Goal: Task Accomplishment & Management: Manage account settings

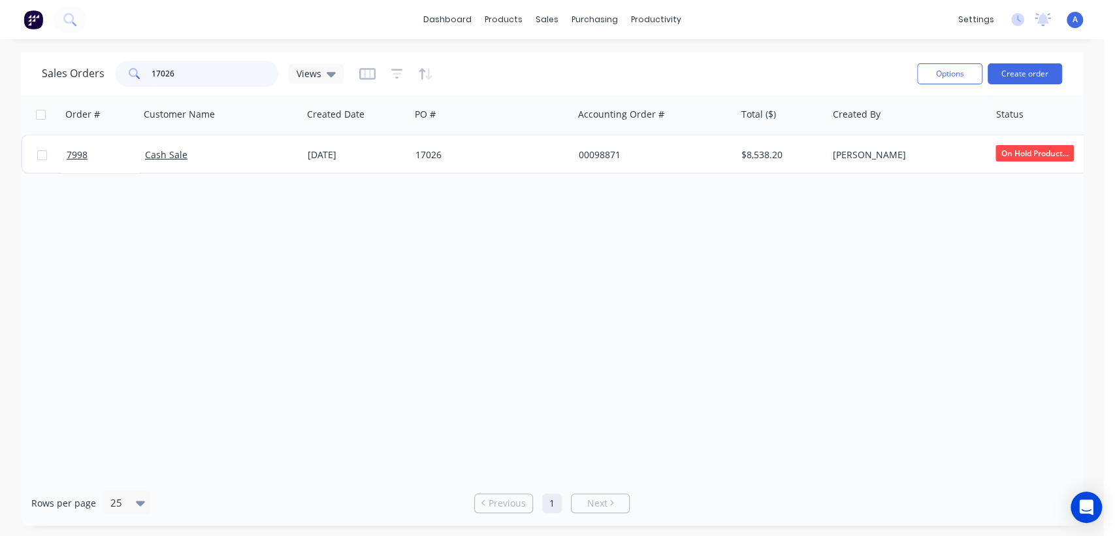
click at [133, 65] on div "17026" at bounding box center [196, 74] width 163 height 26
type input "99248"
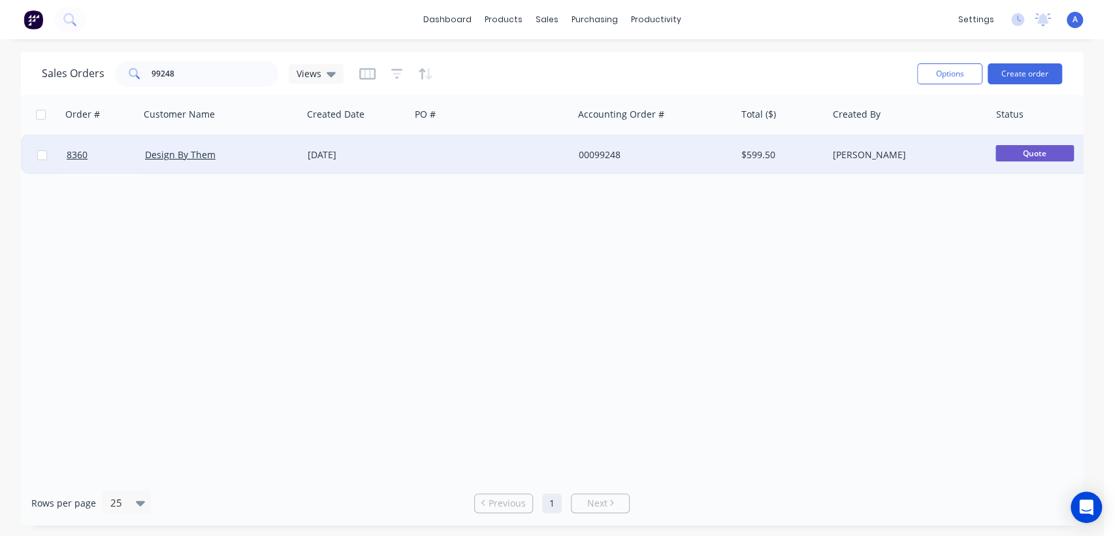
click at [505, 154] on div at bounding box center [491, 154] width 163 height 39
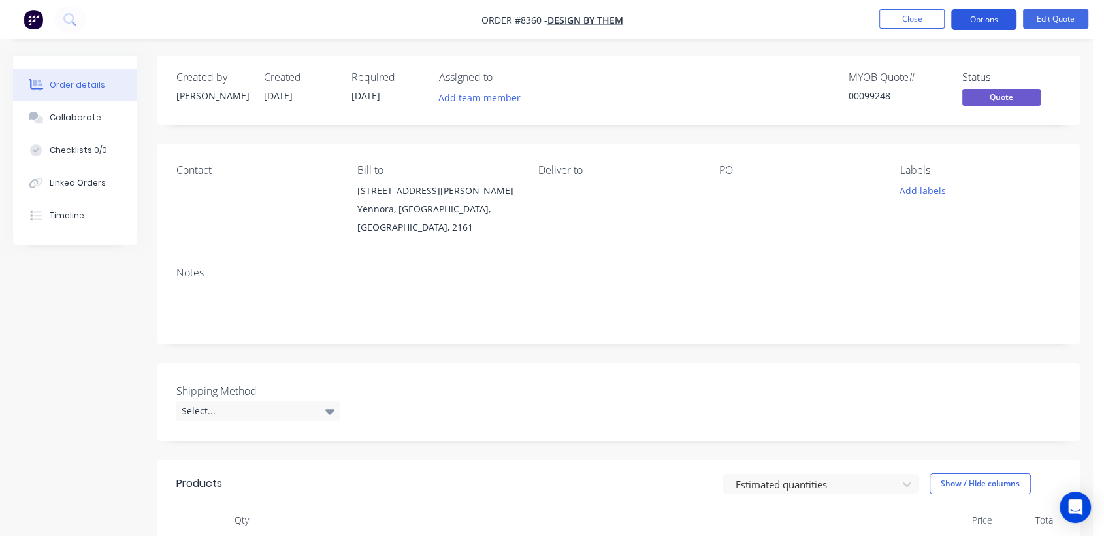
click at [1004, 22] on button "Options" at bounding box center [983, 19] width 65 height 21
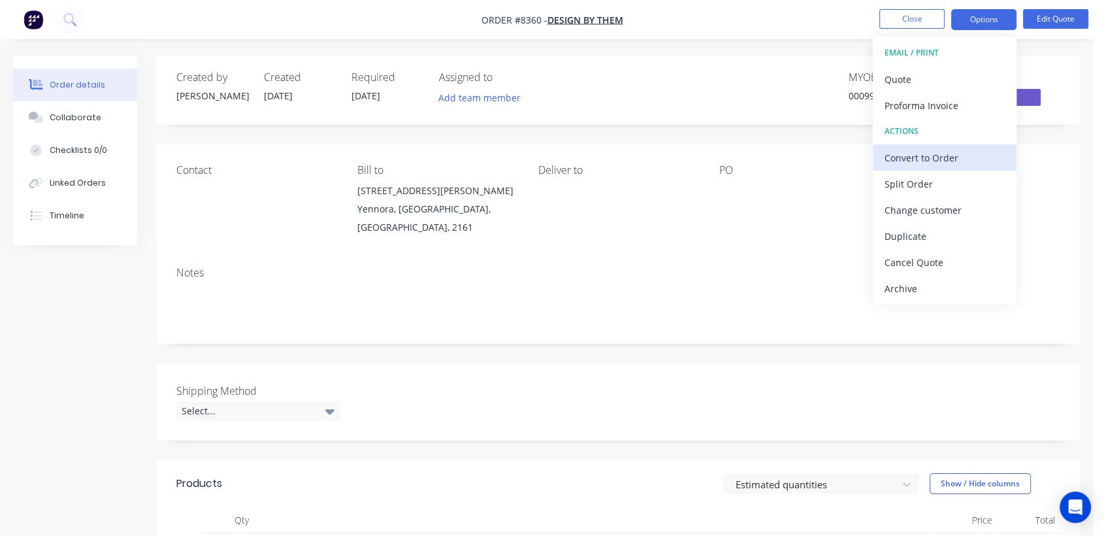
click at [928, 152] on div "Convert to Order" at bounding box center [944, 157] width 120 height 19
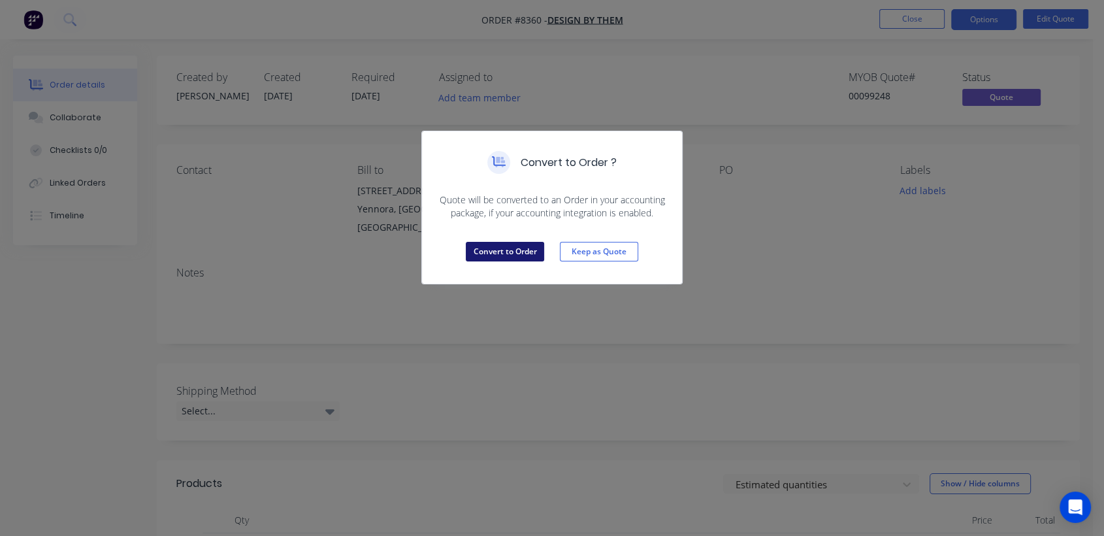
click at [519, 246] on button "Convert to Order" at bounding box center [505, 252] width 78 height 20
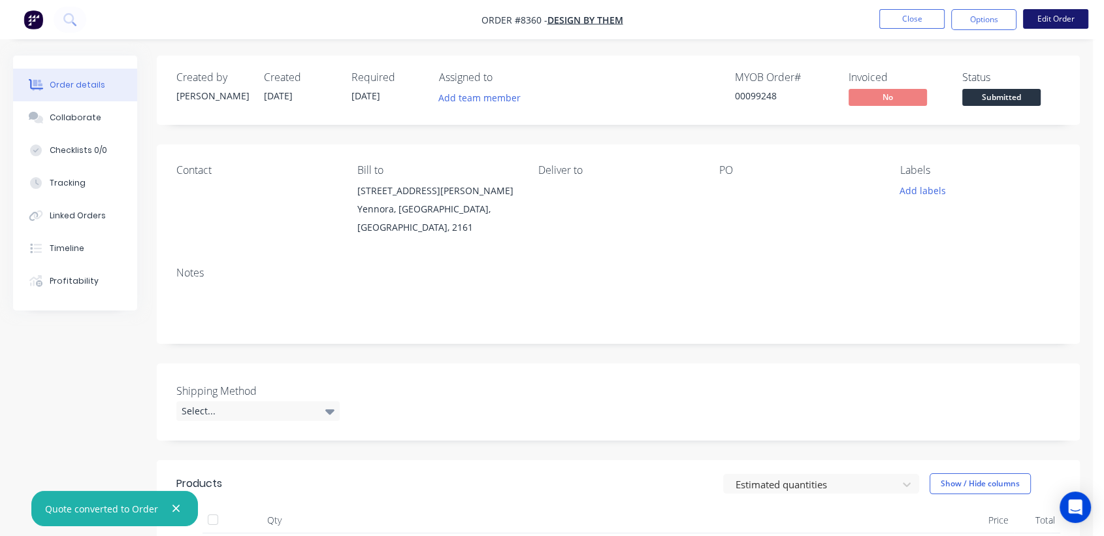
click at [1054, 15] on button "Edit Order" at bounding box center [1055, 19] width 65 height 20
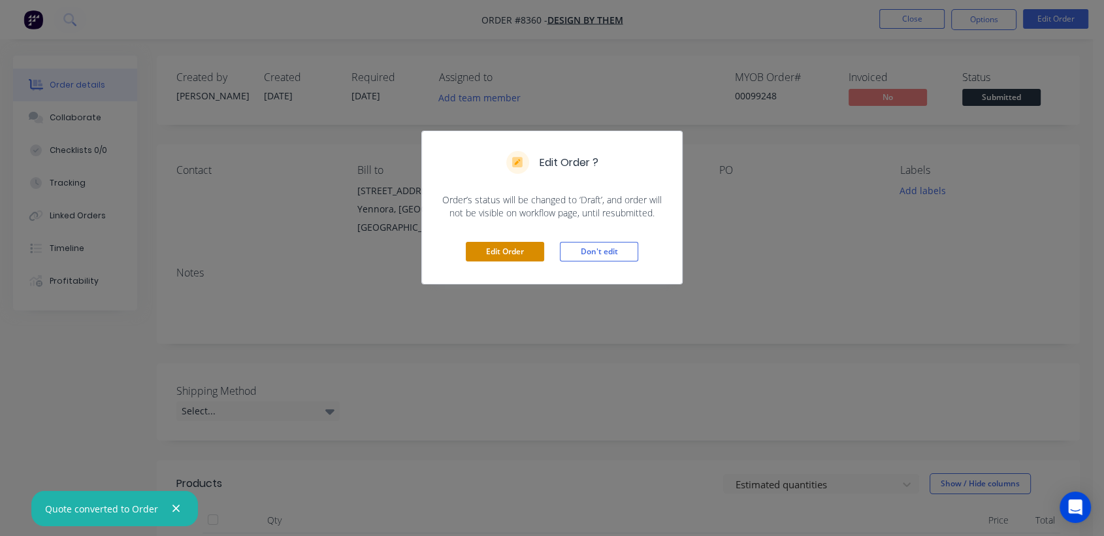
click at [515, 252] on button "Edit Order" at bounding box center [505, 252] width 78 height 20
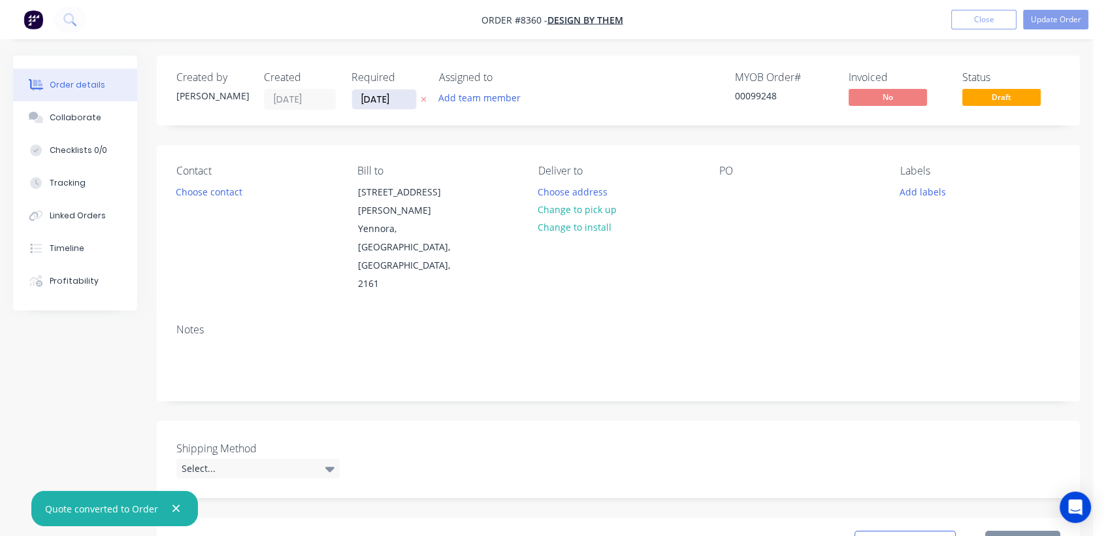
click at [402, 95] on input "[DATE]" at bounding box center [384, 99] width 64 height 20
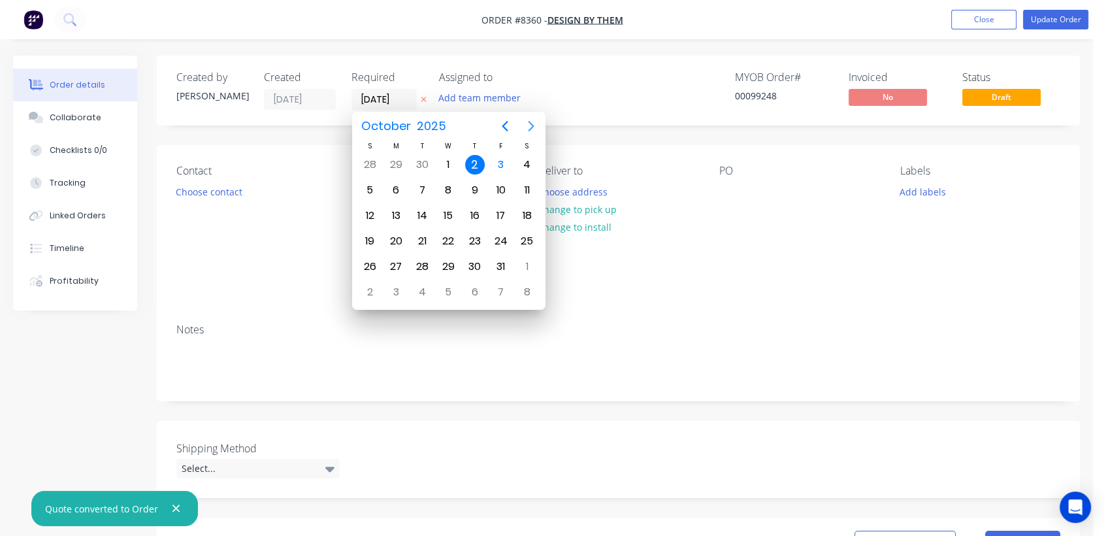
click at [530, 125] on icon "Next page" at bounding box center [531, 126] width 16 height 16
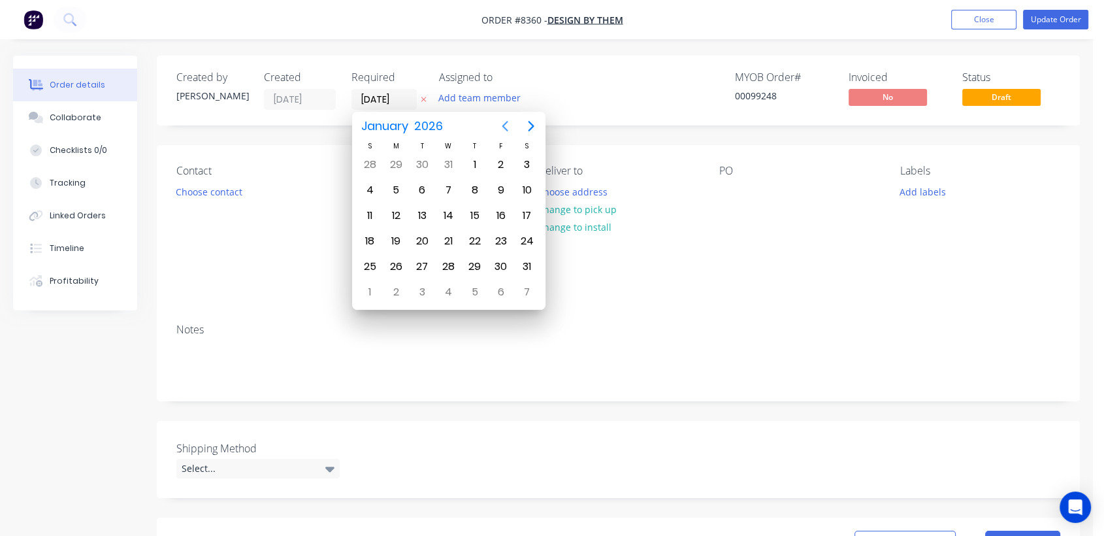
click at [500, 121] on icon "Previous page" at bounding box center [505, 126] width 16 height 16
drag, startPoint x: 445, startPoint y: 264, endPoint x: 355, endPoint y: 295, distance: 94.6
click at [443, 265] on div "31" at bounding box center [448, 267] width 20 height 20
type input "[DATE]"
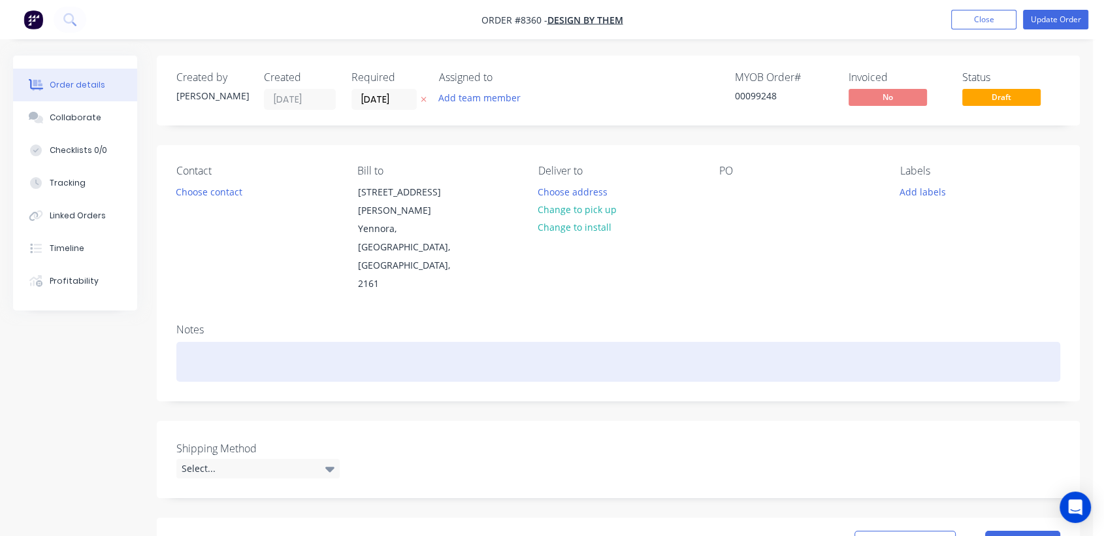
click at [238, 342] on div at bounding box center [618, 362] width 884 height 40
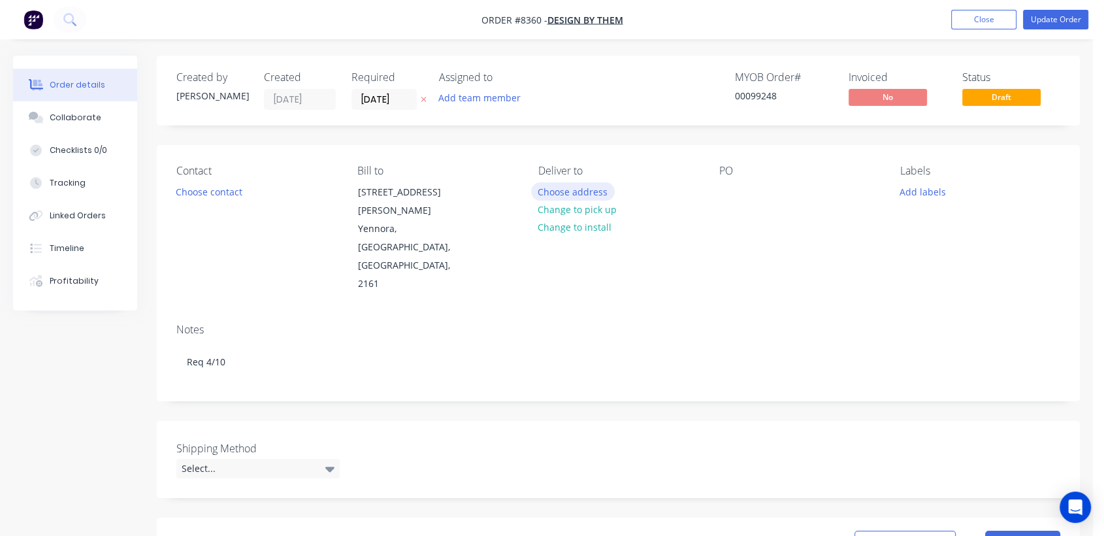
click at [586, 191] on button "Choose address" at bounding box center [573, 191] width 84 height 18
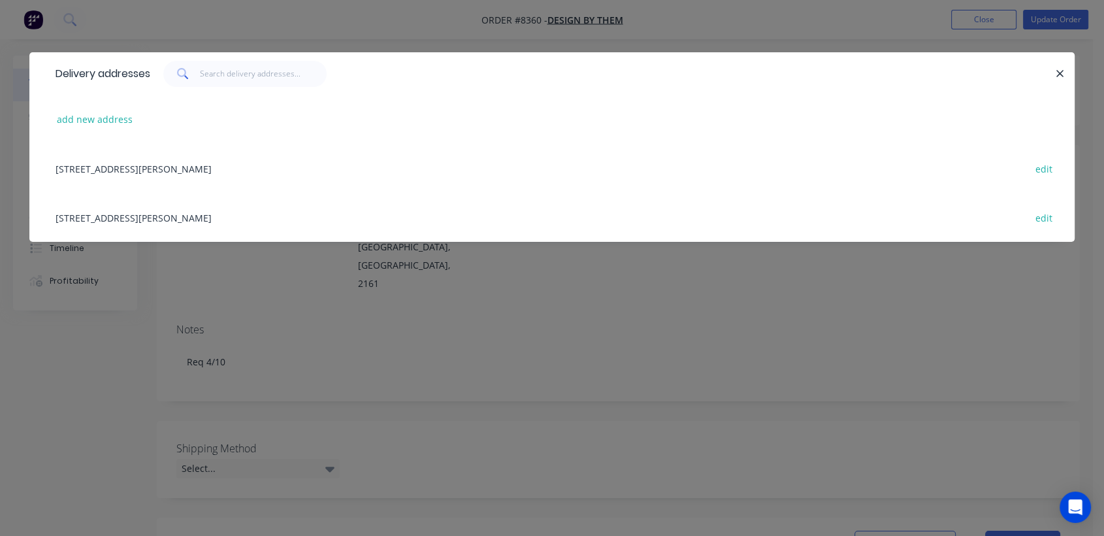
click at [220, 220] on div "[STREET_ADDRESS][PERSON_NAME] edit" at bounding box center [552, 217] width 1006 height 49
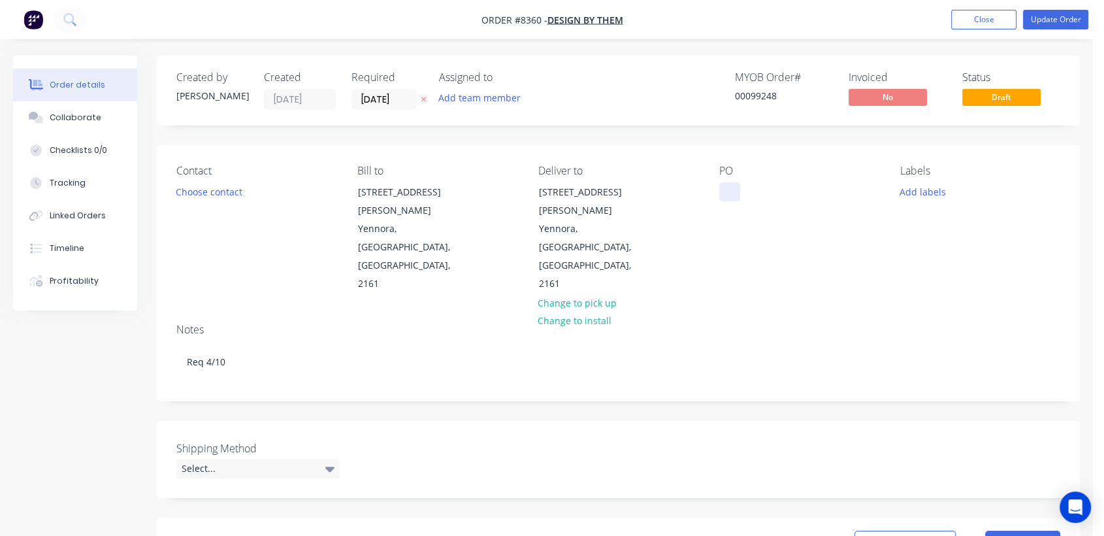
click at [721, 197] on div at bounding box center [729, 191] width 21 height 19
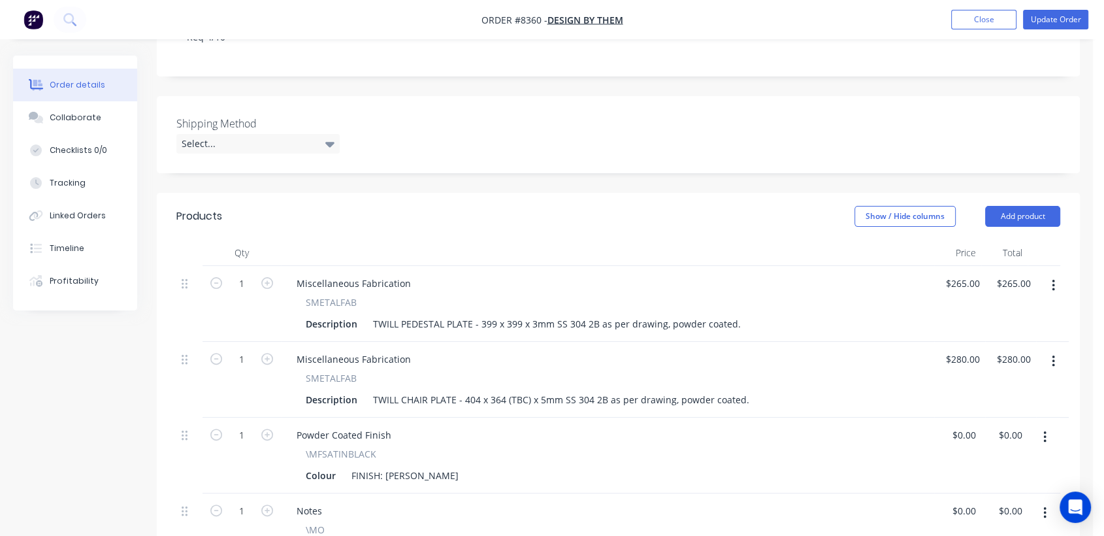
scroll to position [290, 0]
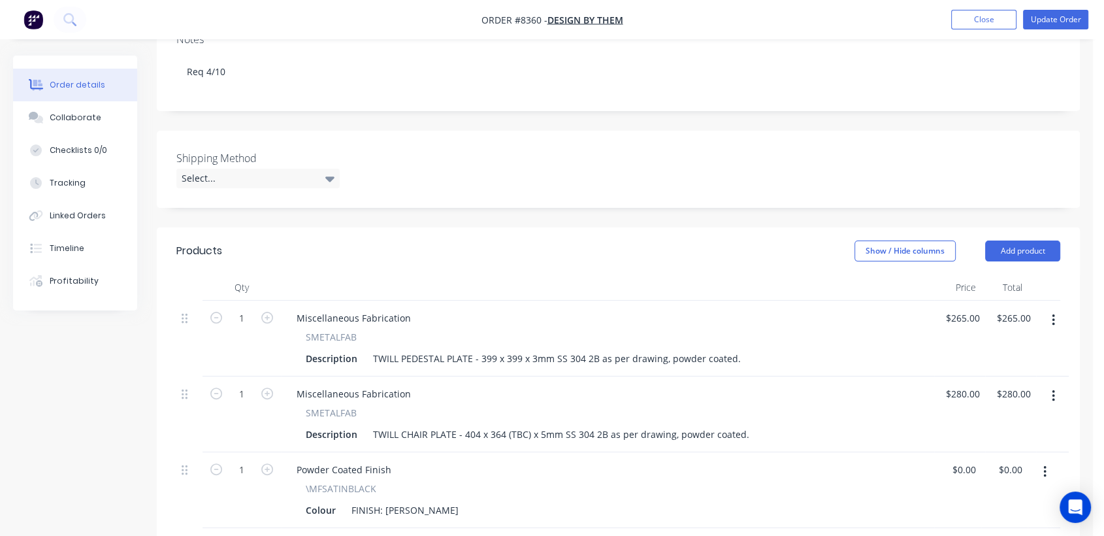
click at [251, 150] on div "Shipping Method Select..." at bounding box center [257, 169] width 163 height 38
click at [253, 168] on div "Select..." at bounding box center [257, 178] width 163 height 20
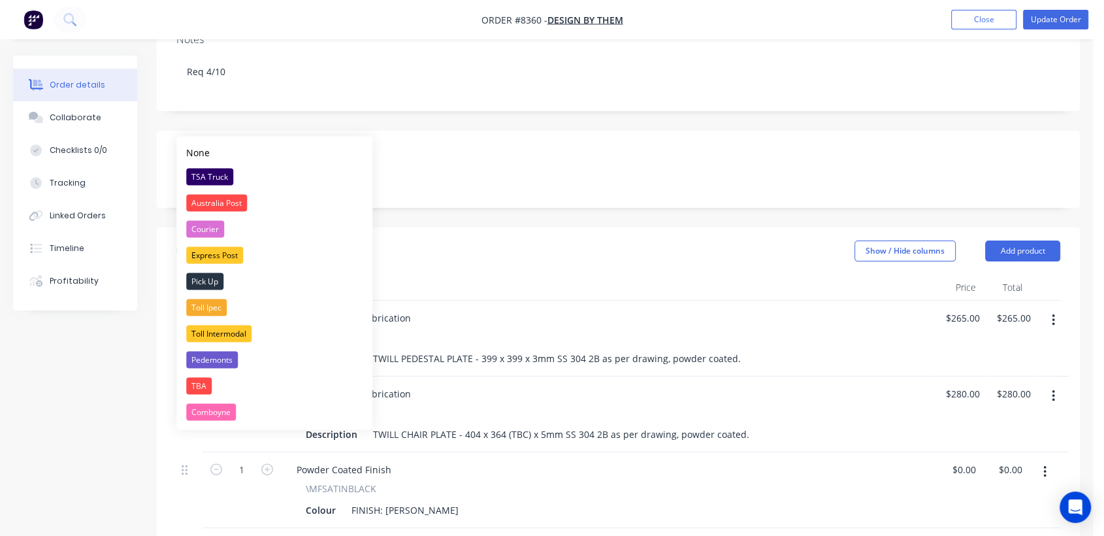
click at [216, 174] on div "TSA Truck" at bounding box center [209, 176] width 47 height 17
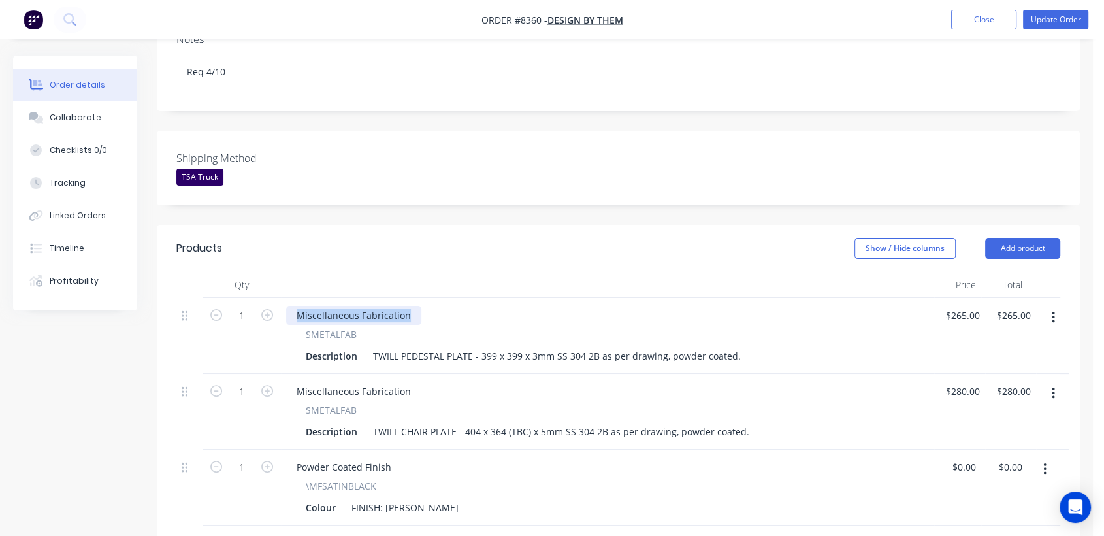
drag, startPoint x: 413, startPoint y: 261, endPoint x: 280, endPoint y: 249, distance: 134.3
click at [278, 298] on div "1 Miscellaneous Fabrication SMETALFAB Description TWILL PEDESTAL PLATE - 399 x …" at bounding box center [618, 336] width 884 height 76
drag, startPoint x: 413, startPoint y: 340, endPoint x: 285, endPoint y: 330, distance: 127.7
click at [286, 381] on div "Miscellaneous Fabrication" at bounding box center [353, 390] width 135 height 19
click at [336, 381] on div "Miscellaneous Fabrication" at bounding box center [353, 390] width 135 height 19
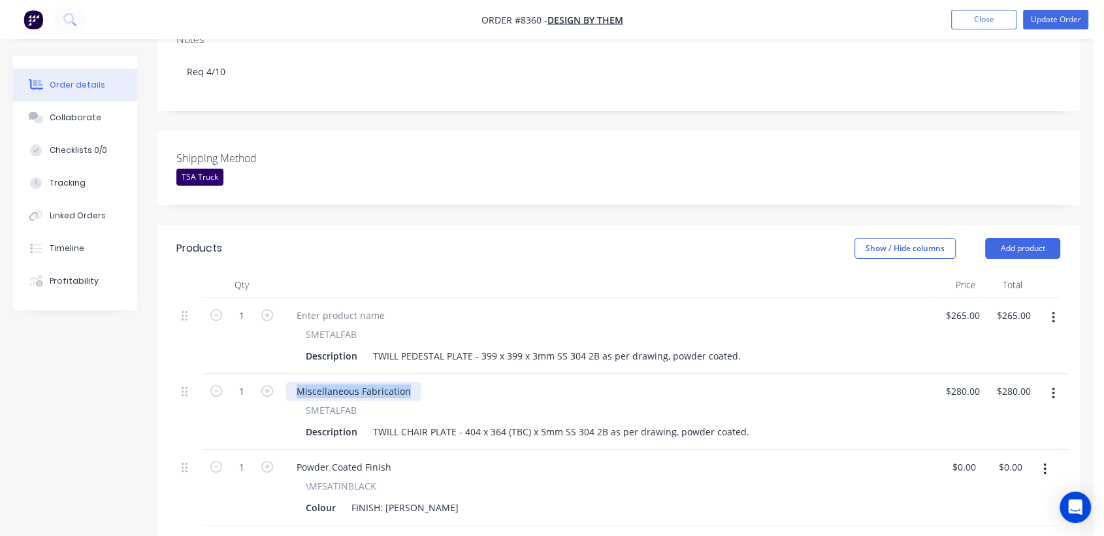
drag, startPoint x: 408, startPoint y: 335, endPoint x: 292, endPoint y: 330, distance: 115.7
click at [292, 381] on div "Miscellaneous Fabrication" at bounding box center [353, 390] width 135 height 19
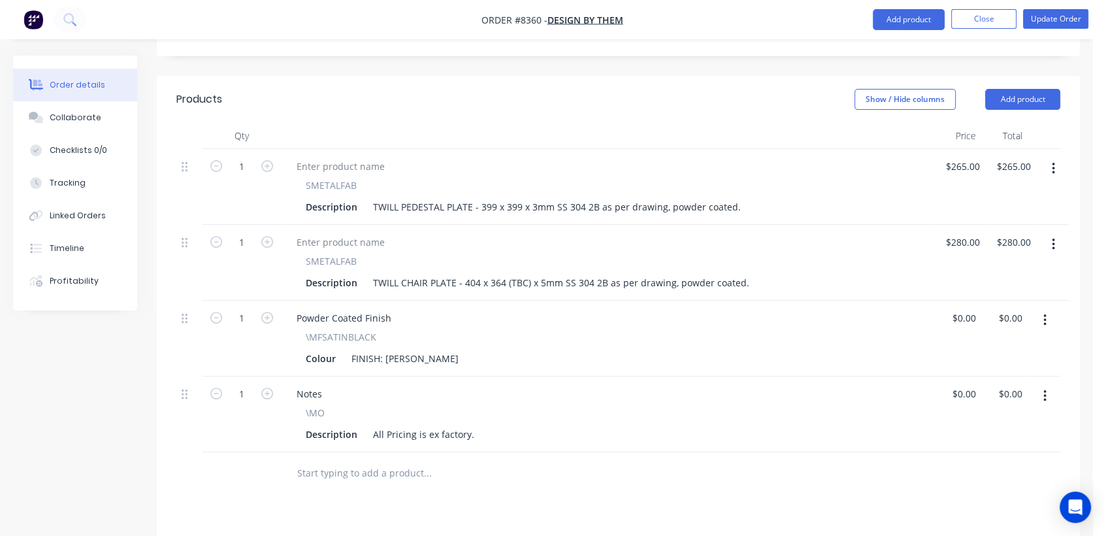
scroll to position [507, 0]
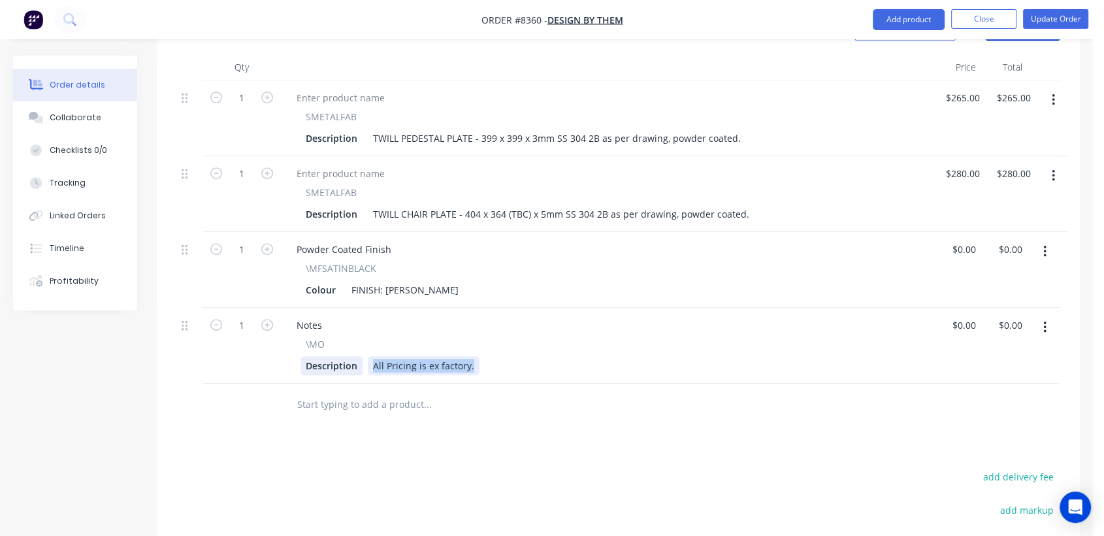
drag, startPoint x: 473, startPoint y: 307, endPoint x: 350, endPoint y: 306, distance: 123.4
click at [350, 356] on div "Description All Pricing is ex factory." at bounding box center [604, 365] width 609 height 19
type input "$0.00"
click at [67, 115] on div "Collaborate" at bounding box center [76, 118] width 52 height 12
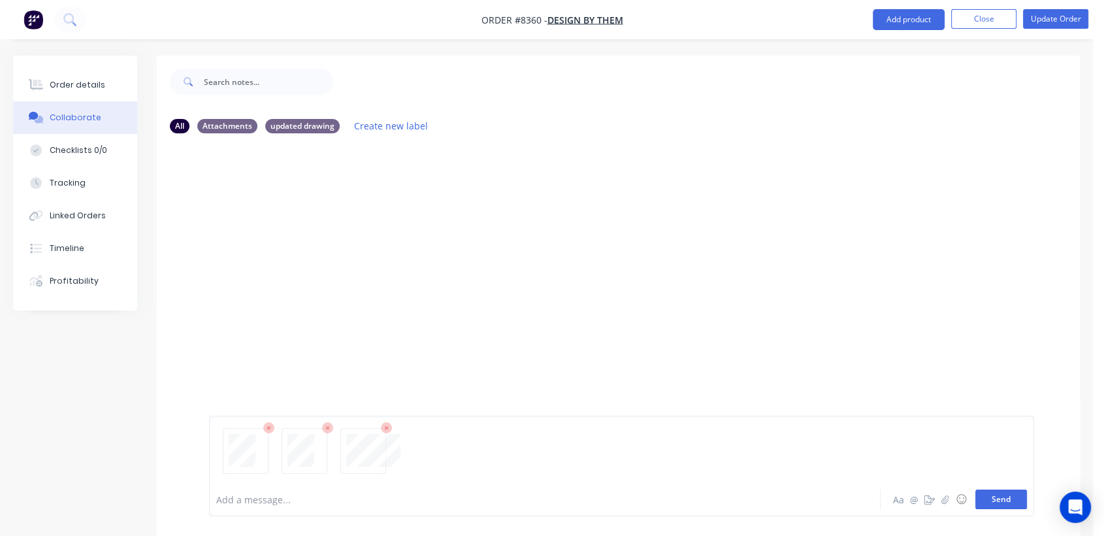
click at [998, 493] on button "Send" at bounding box center [1001, 499] width 52 height 20
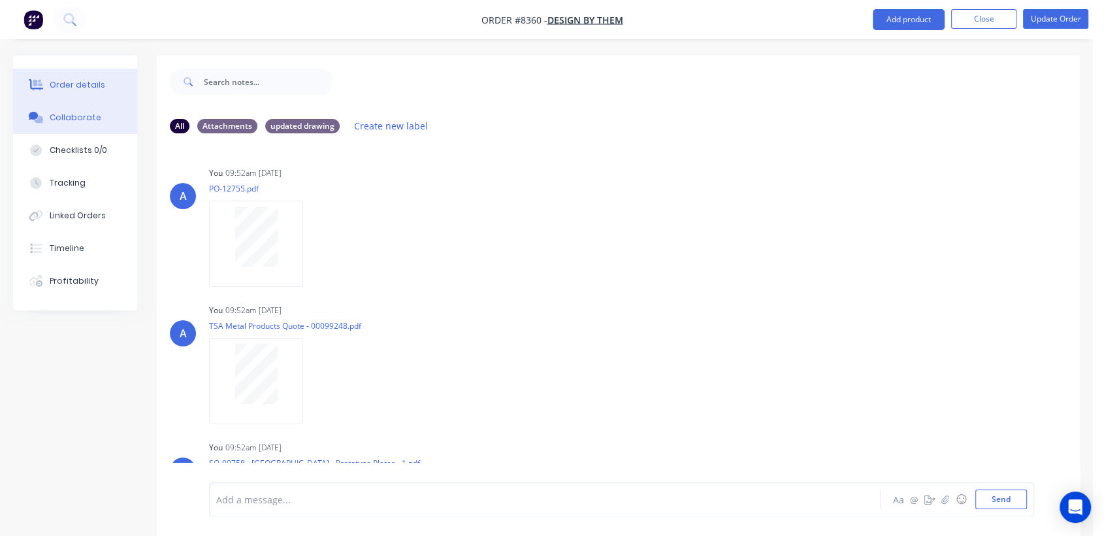
click at [67, 86] on div "Order details" at bounding box center [78, 85] width 56 height 12
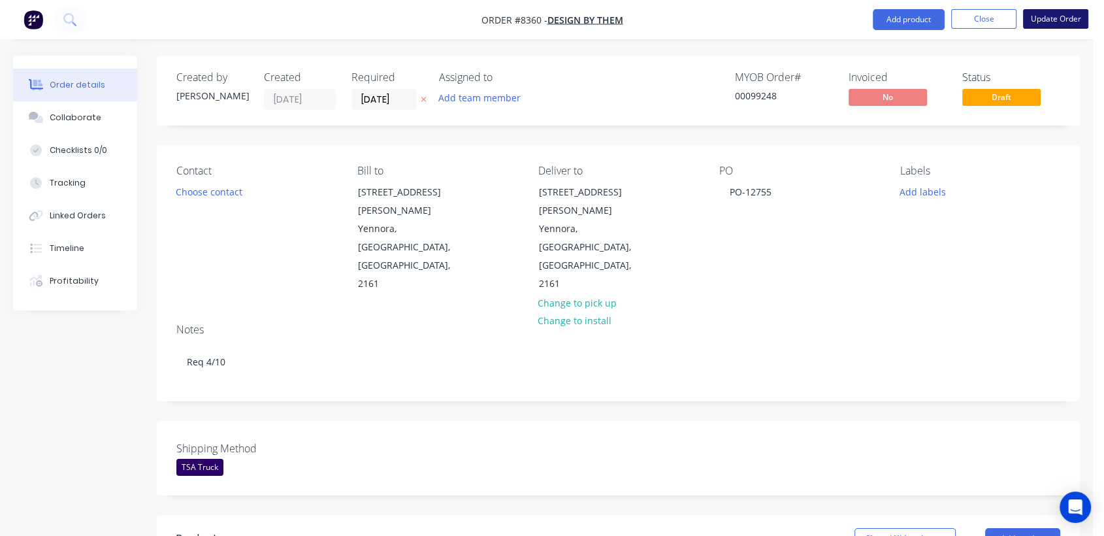
click at [1048, 20] on button "Update Order" at bounding box center [1055, 19] width 65 height 20
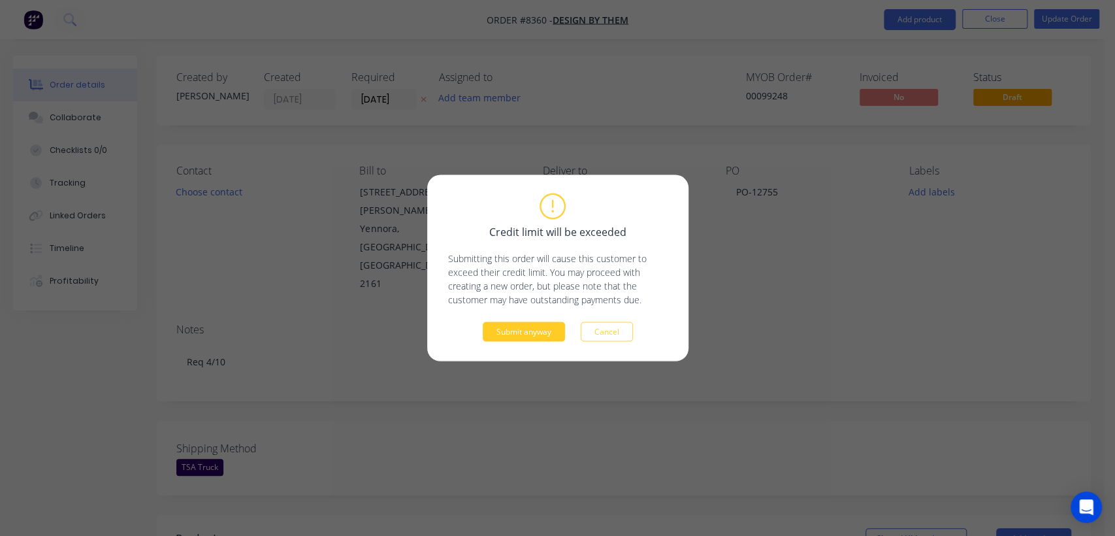
click at [539, 332] on button "Submit anyway" at bounding box center [524, 332] width 82 height 20
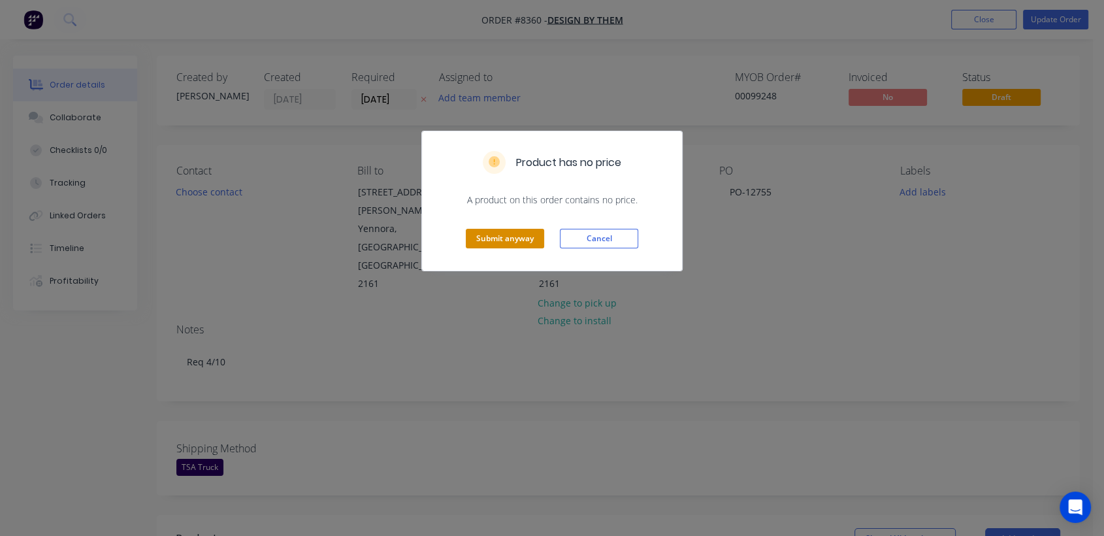
click at [515, 232] on button "Submit anyway" at bounding box center [505, 239] width 78 height 20
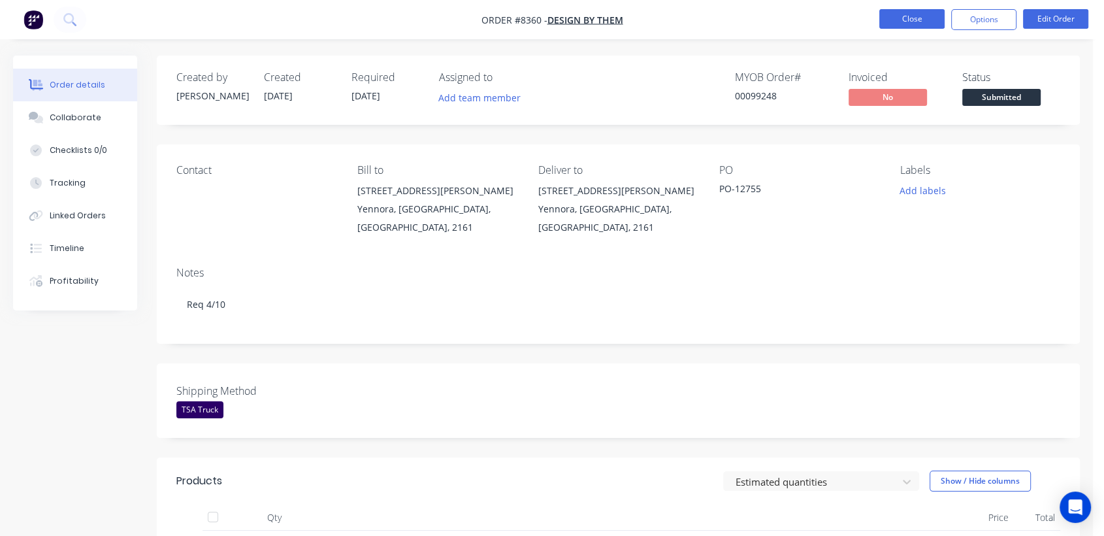
click at [905, 15] on button "Close" at bounding box center [911, 19] width 65 height 20
